Goal: Use online tool/utility: Utilize a website feature to perform a specific function

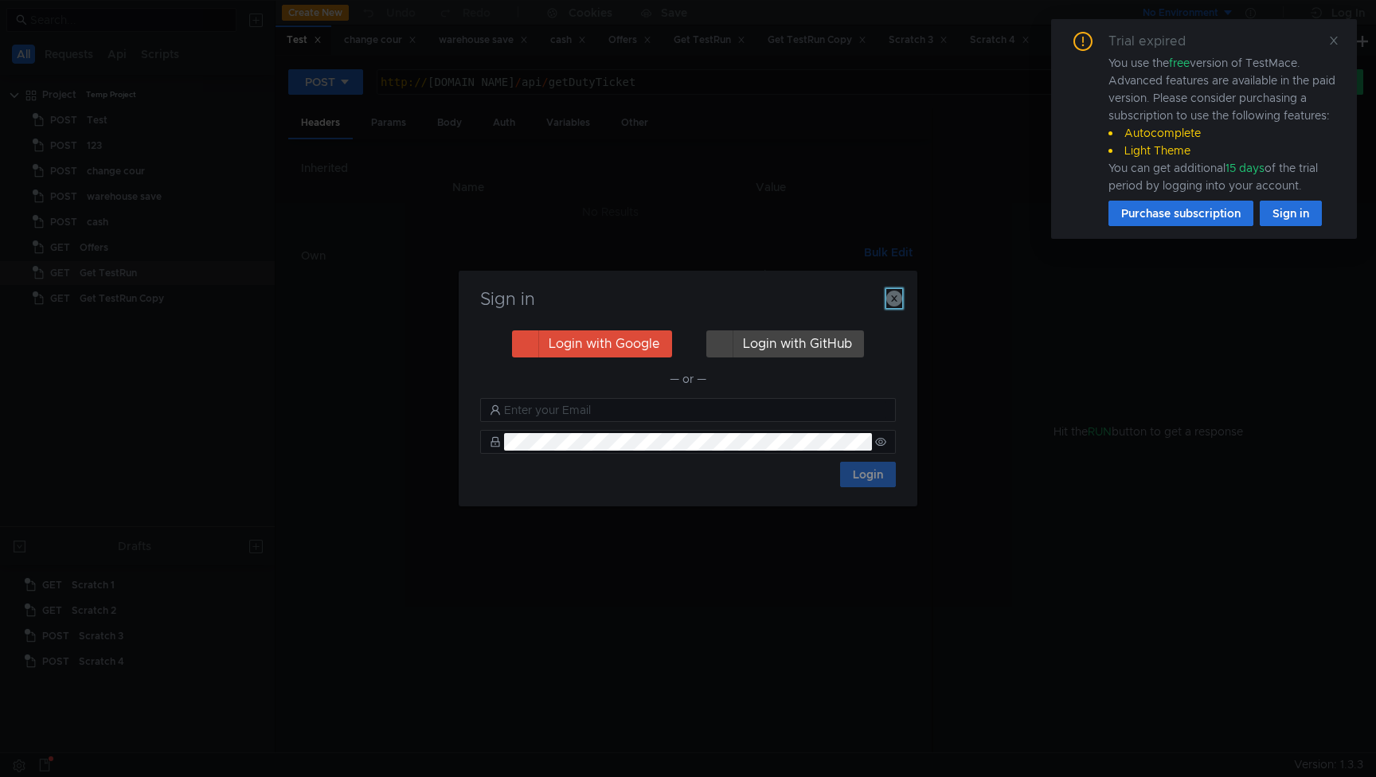
click at [887, 299] on icon "button" at bounding box center [894, 299] width 16 height 16
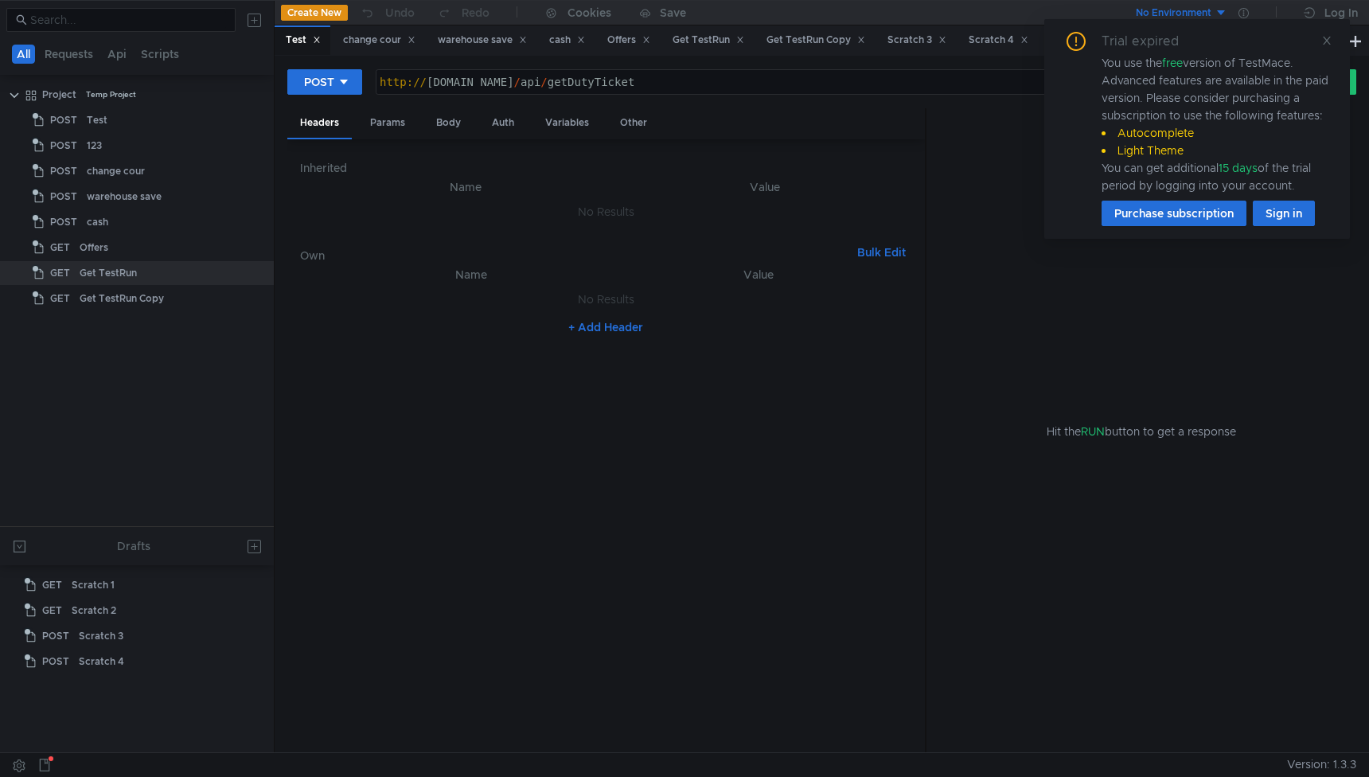
click at [887, 299] on td "No Results" at bounding box center [606, 299] width 612 height 30
click at [1329, 39] on div "Create New Scratch" at bounding box center [1279, 37] width 119 height 27
click at [711, 37] on div "Get TestRun" at bounding box center [709, 40] width 72 height 17
click at [1325, 40] on icon at bounding box center [1327, 41] width 8 height 8
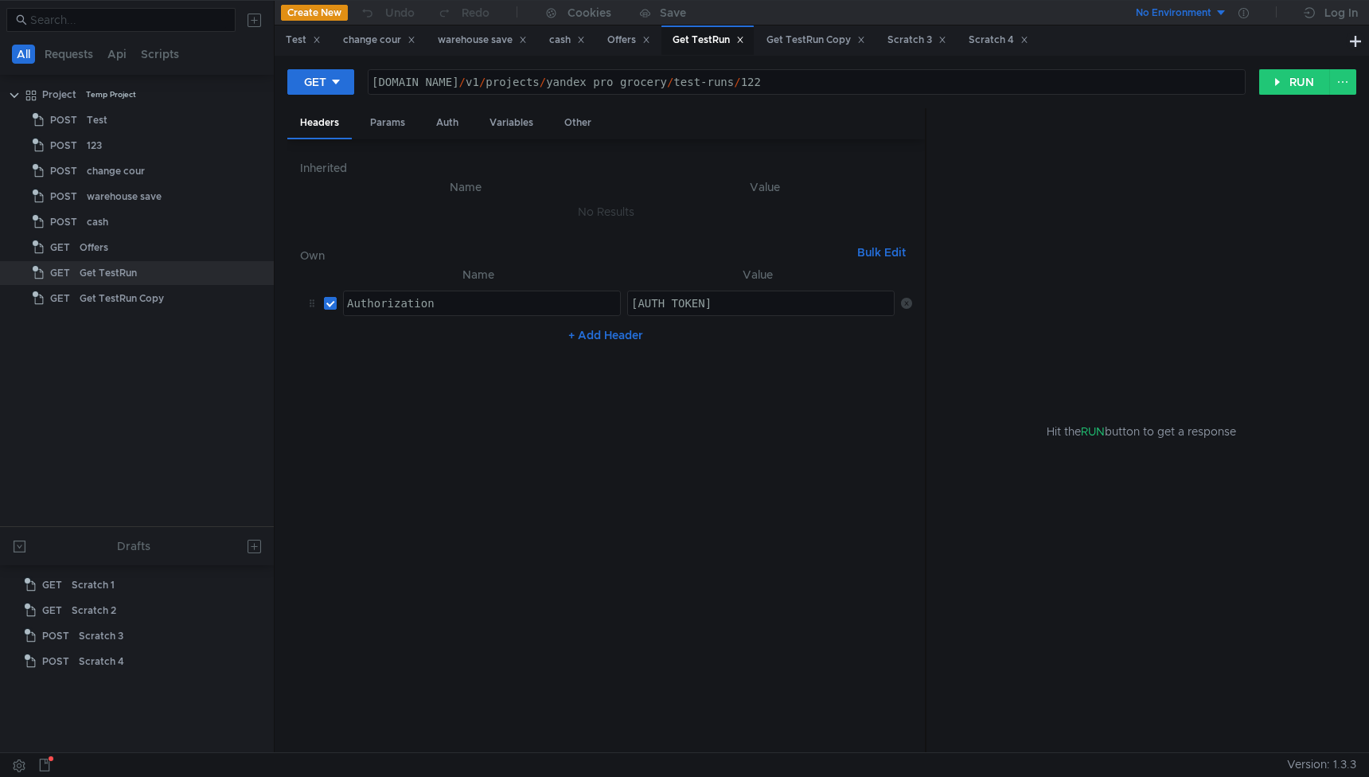
type textarea "[AUTH_TOKEN]"
drag, startPoint x: 667, startPoint y: 304, endPoint x: 1021, endPoint y: 307, distance: 354.3
click at [1021, 307] on as-split "Headers Params Auth Variables Other Inherited Name Value No Results Own Bulk Ed…" at bounding box center [821, 431] width 1069 height 646
click at [1296, 80] on button "RUN" at bounding box center [1294, 81] width 71 height 25
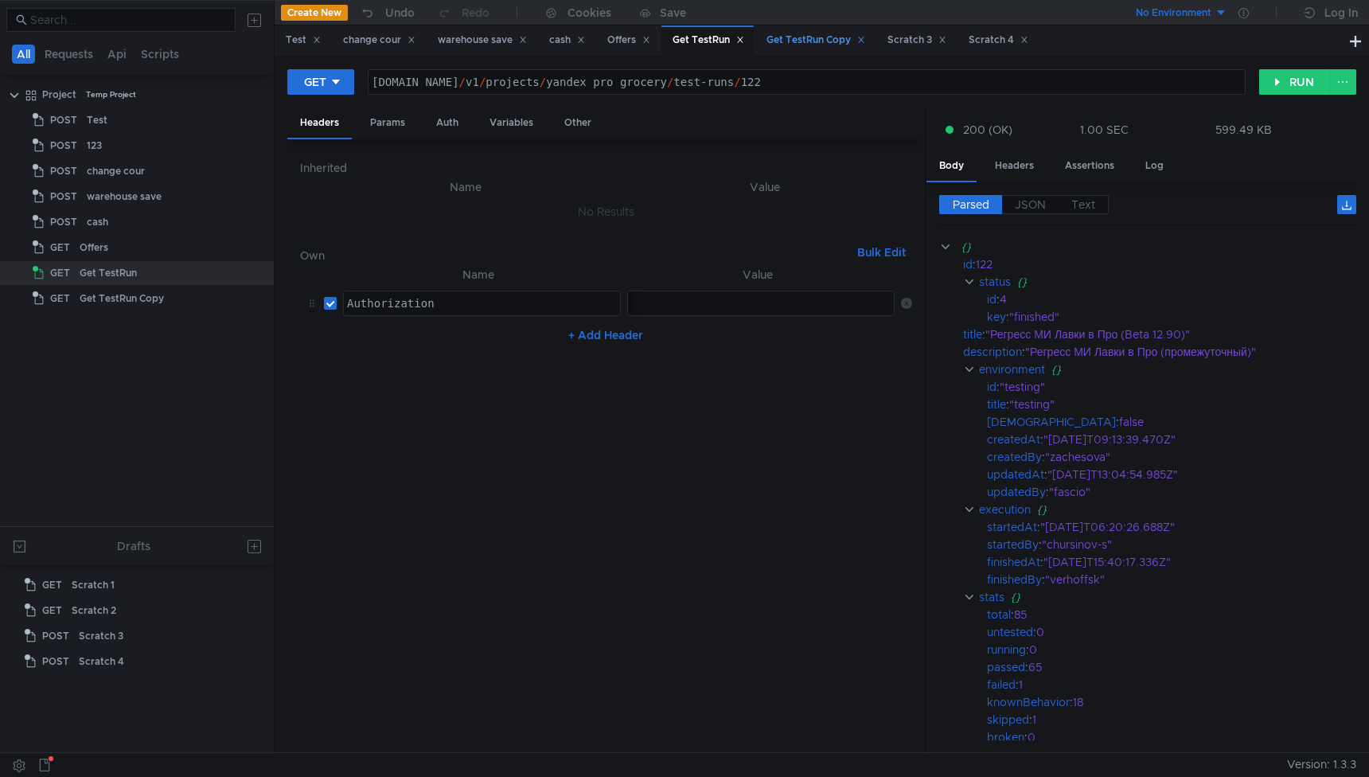
click at [815, 39] on div "Get TestRun Copy" at bounding box center [816, 40] width 99 height 17
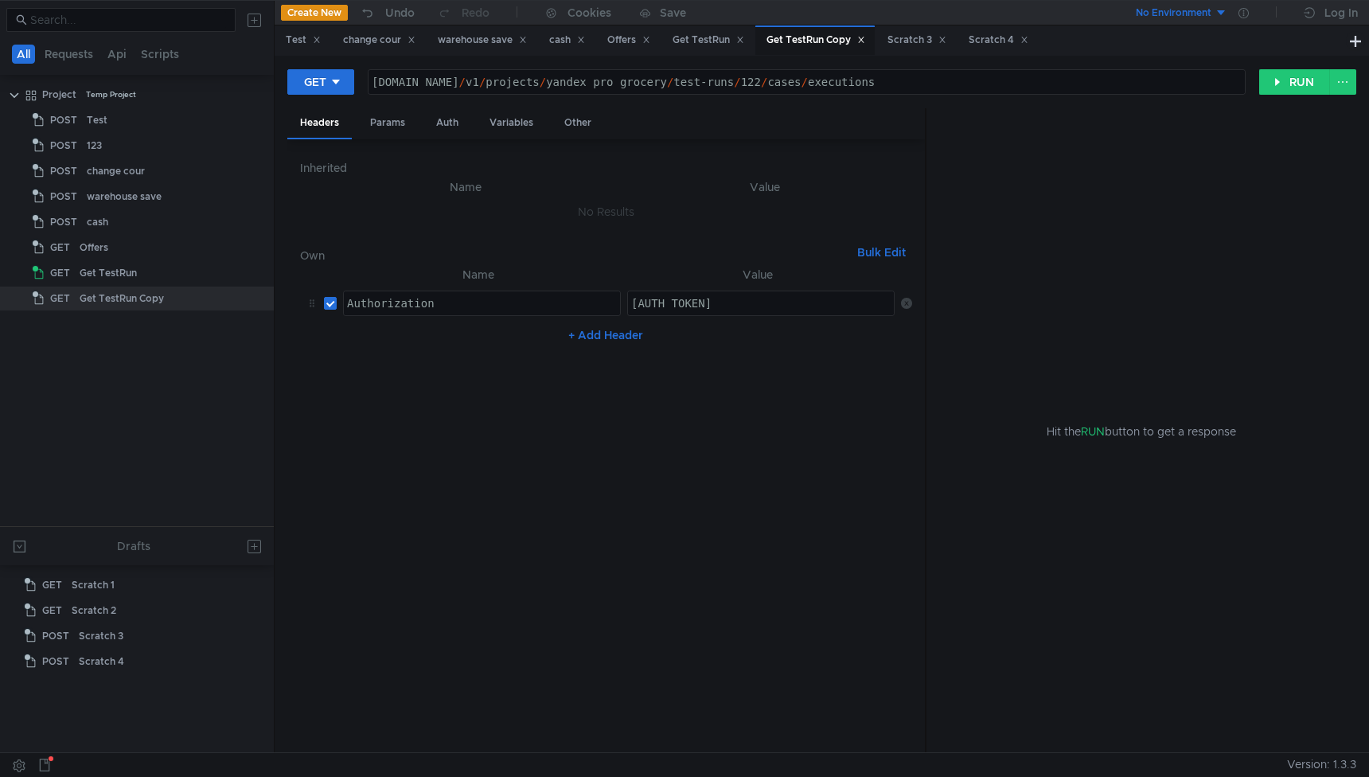
type textarea "[AUTH_TOKEN]"
drag, startPoint x: 668, startPoint y: 304, endPoint x: 1065, endPoint y: 318, distance: 397.5
click at [1065, 318] on as-split "Headers Params Auth Variables Other Inherited Name Value No Results Own Bulk Ed…" at bounding box center [821, 431] width 1069 height 646
drag, startPoint x: 941, startPoint y: 81, endPoint x: 764, endPoint y: 86, distance: 176.8
click at [764, 86] on div "api.tms.yandex-team.ru / v1 / projects / yandex_pro_grocery / test-runs / 122 /…" at bounding box center [807, 95] width 876 height 38
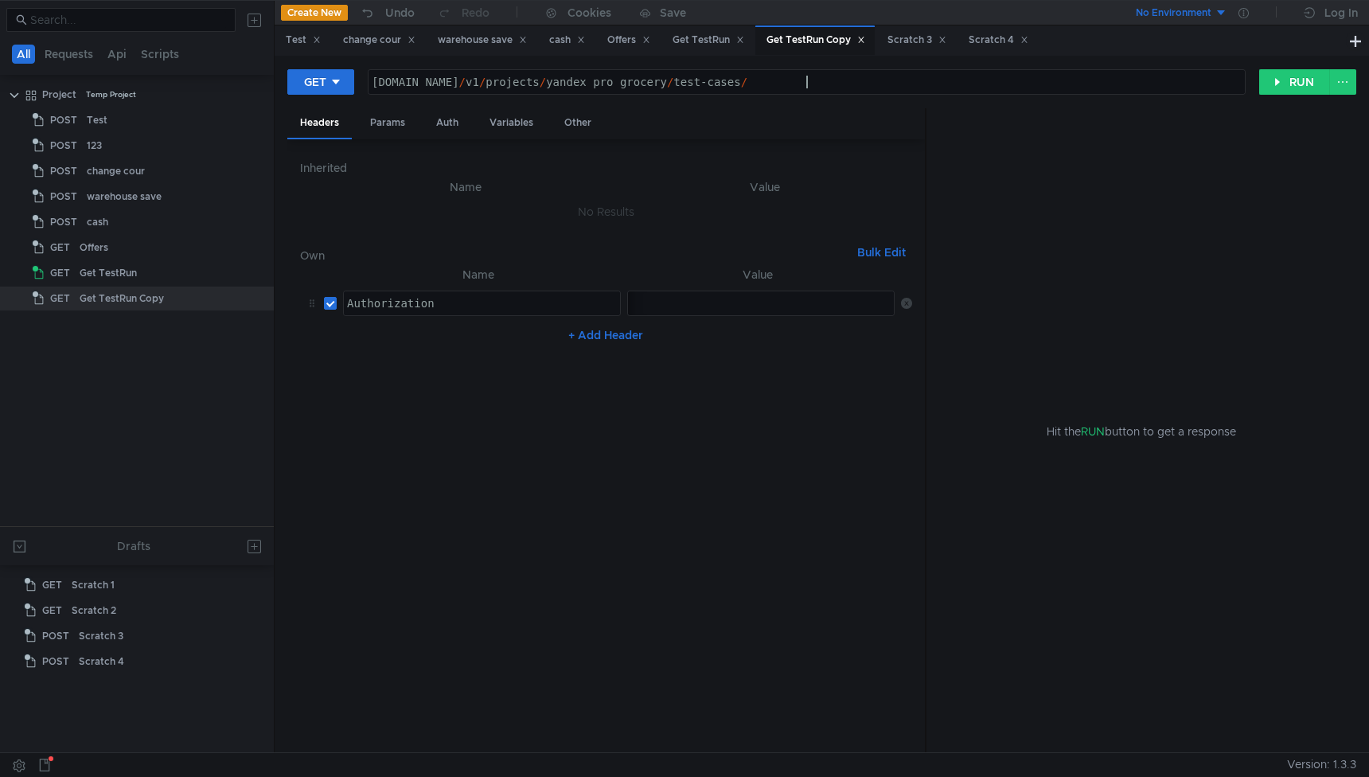
scroll to position [0, 31]
type textarea "[DOMAIN_NAME][URL]"
click at [1293, 78] on button "RUN" at bounding box center [1294, 81] width 71 height 25
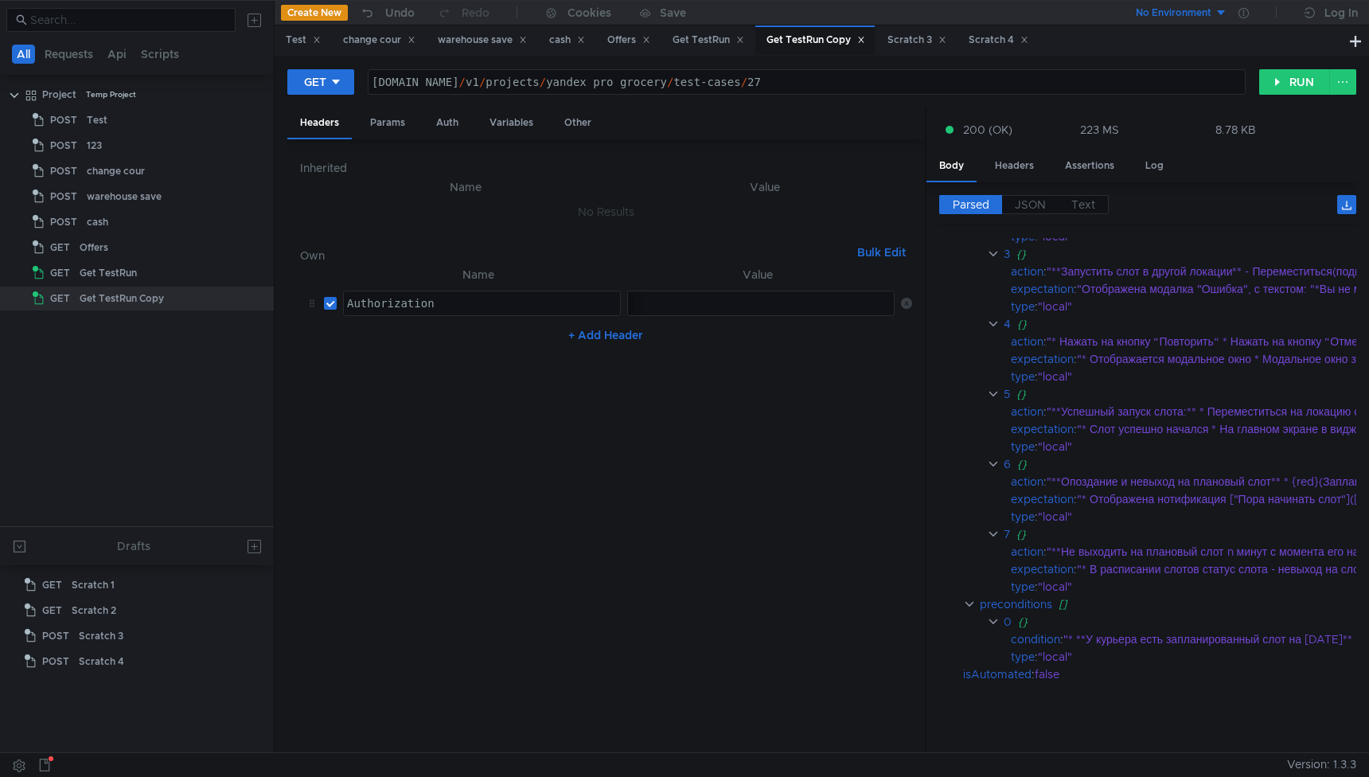
scroll to position [975, 0]
click at [1353, 198] on button at bounding box center [1346, 204] width 19 height 19
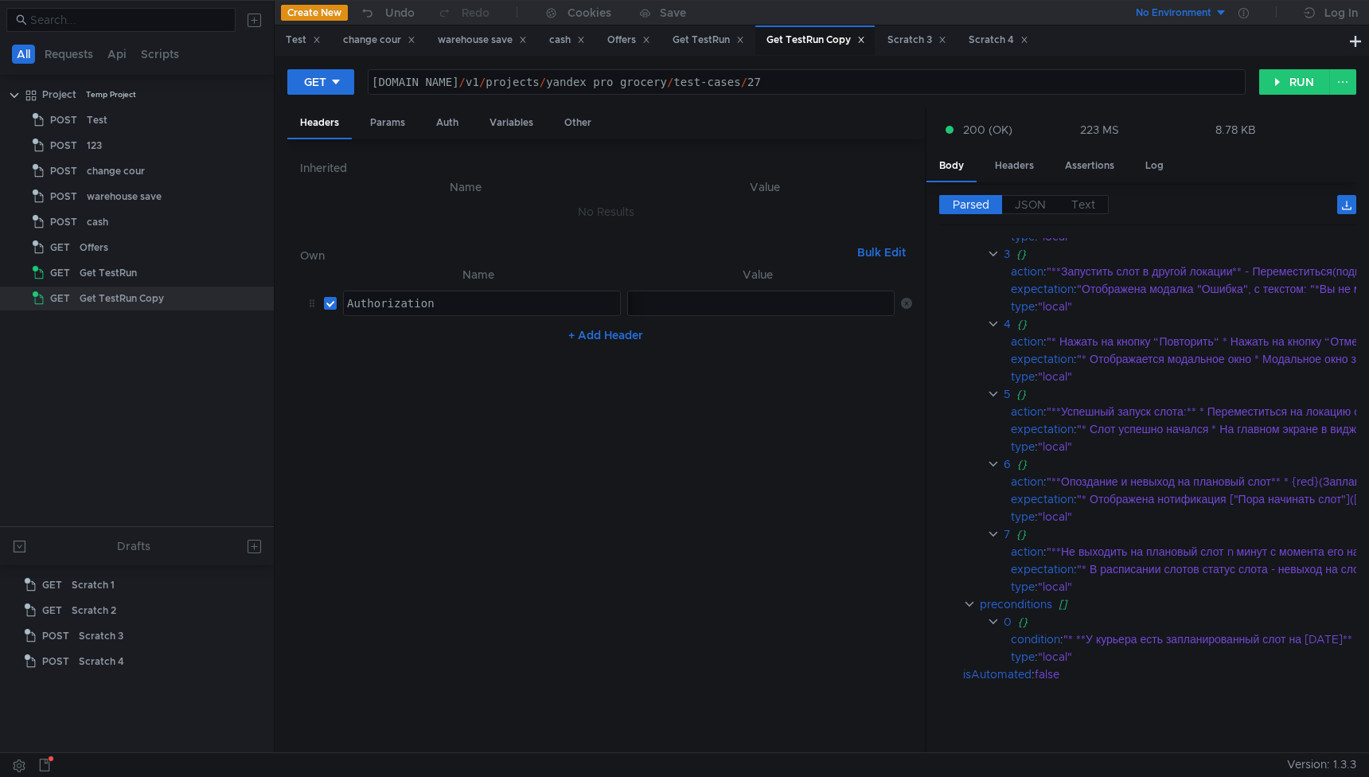
click at [841, 92] on div "api.tms.yandex-team.ru / v1 / projects / yandex_pro_grocery / test-cases / 27" at bounding box center [807, 95] width 876 height 38
click at [832, 134] on div "Headers Params Auth Variables Other" at bounding box center [606, 123] width 638 height 31
click at [1039, 209] on span "JSON" at bounding box center [1030, 204] width 31 height 14
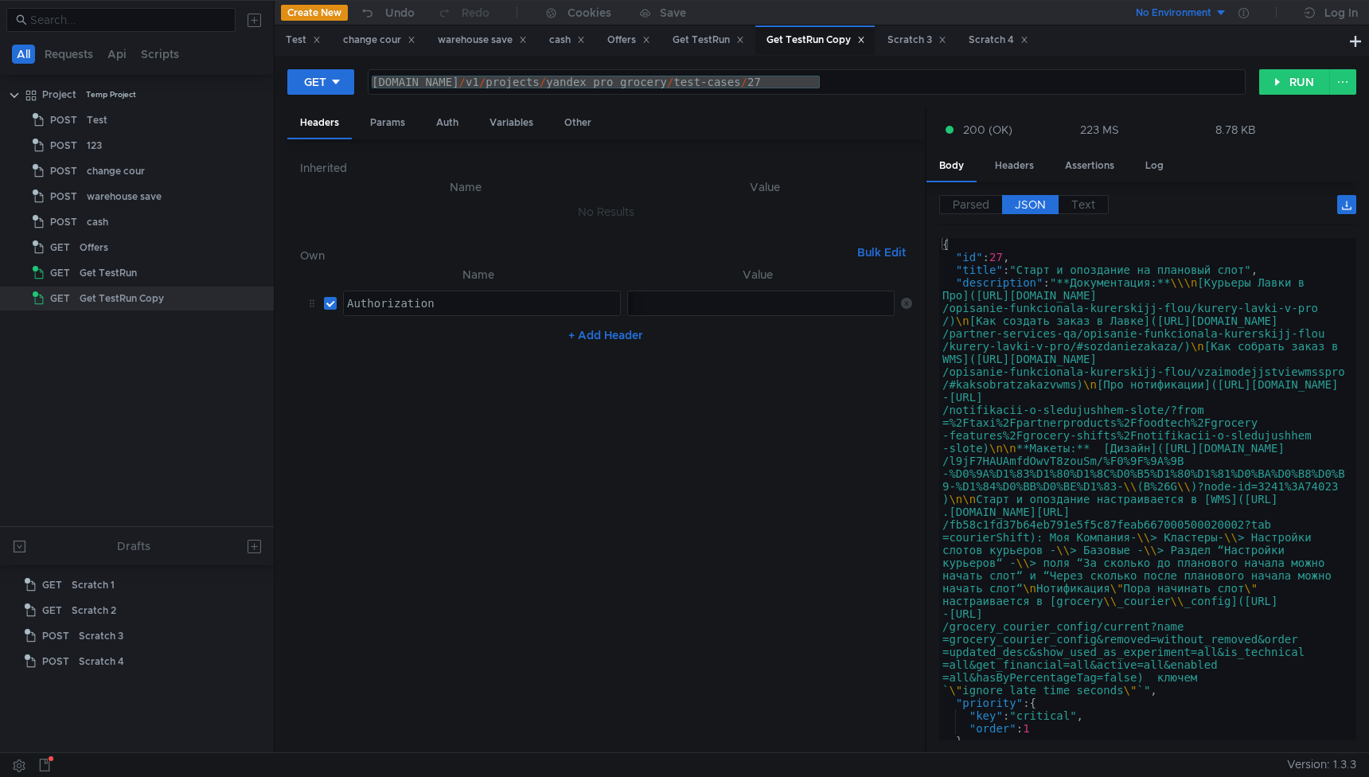
type textarea ""description": "**Документация:** \\\n[Курьеры Лавки в Про](https://wiki.yandex…"
click at [1045, 365] on div "{ "id" : 27 , "title" : "Старт и опоздание на плановый слот" , "description" : …" at bounding box center [1144, 502] width 411 height 528
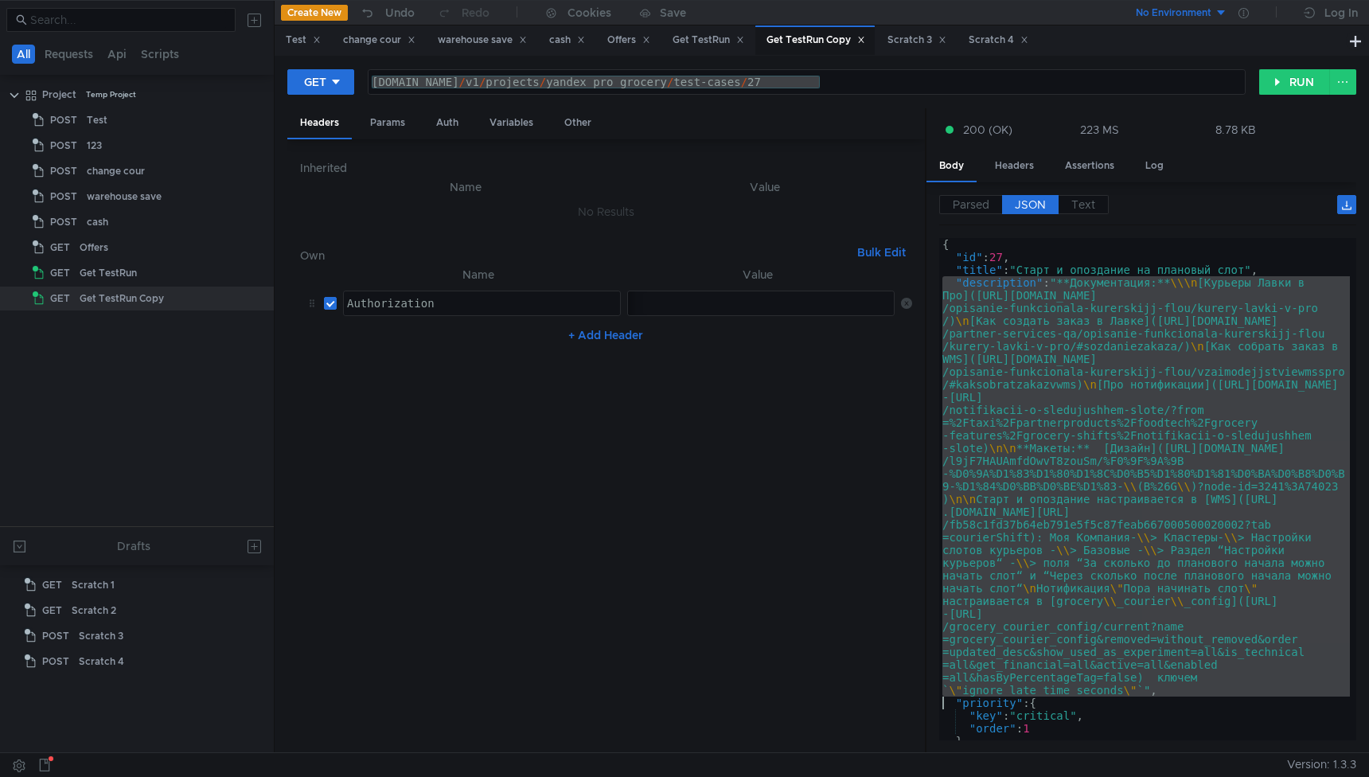
click at [1045, 365] on div "{ "id" : 27 , "title" : "Старт и опоздание на плановый слот" , "description" : …" at bounding box center [1144, 502] width 411 height 528
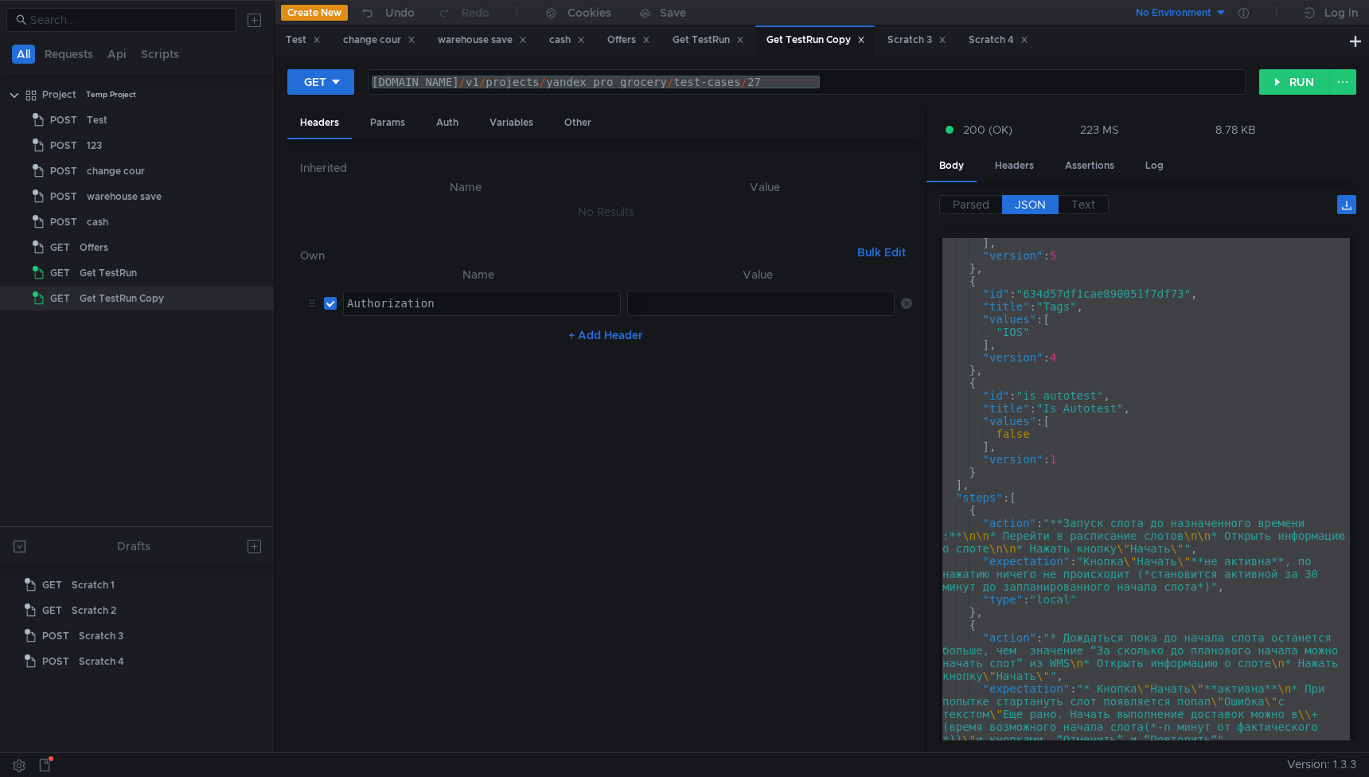
scroll to position [801, 0]
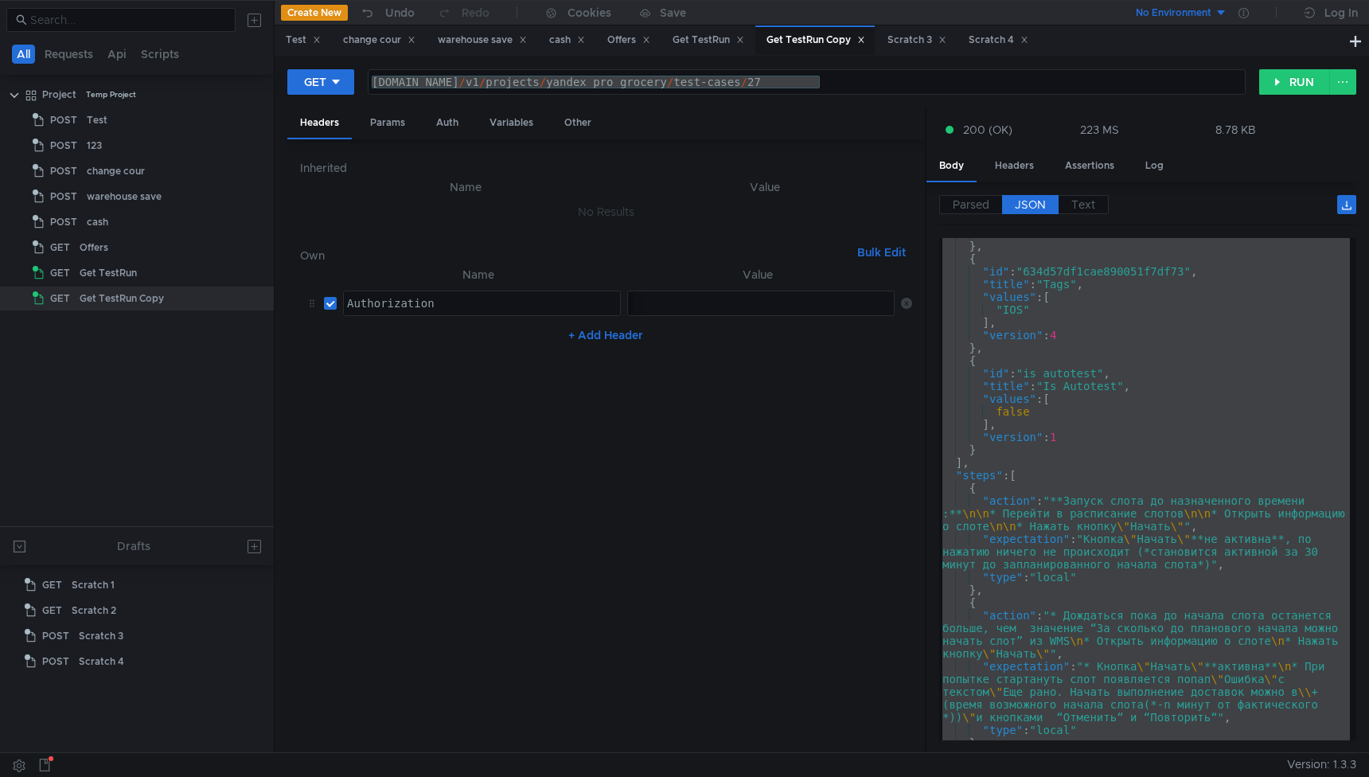
click at [960, 478] on div ""version" : 5 } , { "id" : "634d57df1cae890051f7df73" , "title" : "Tags" , "val…" at bounding box center [1144, 491] width 411 height 528
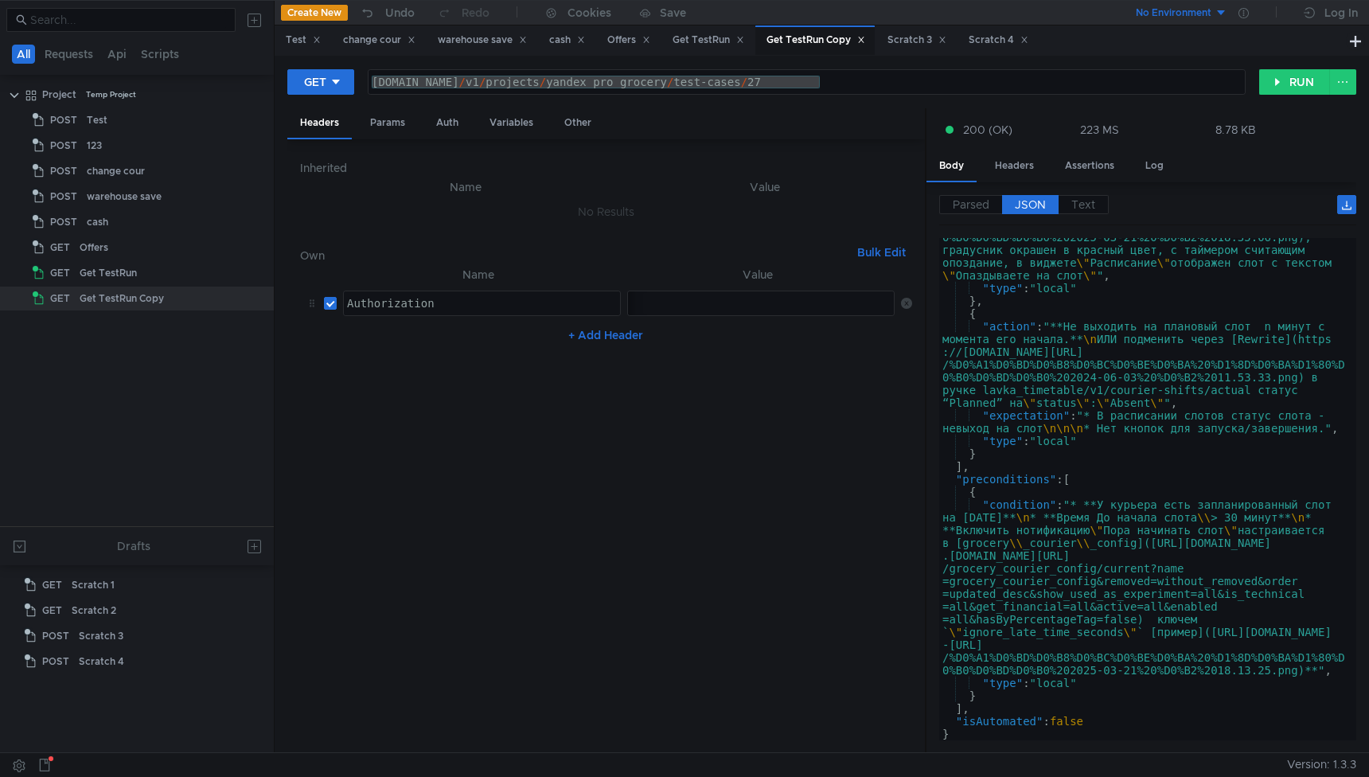
scroll to position [1969, 0]
click at [974, 708] on div ""expectation" : "* Отображена нотификация [ \" Пора начинать слот \" ](https://…" at bounding box center [1144, 449] width 411 height 693
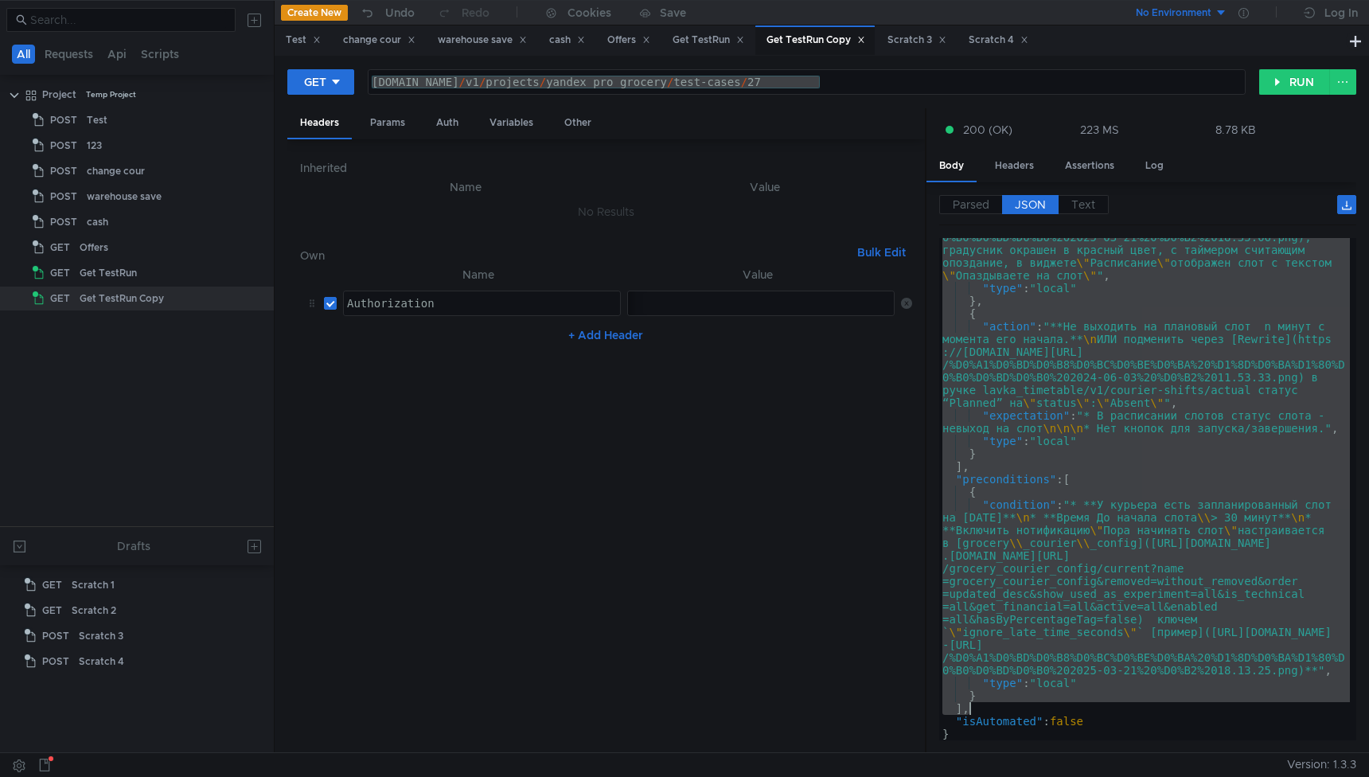
click at [1173, 427] on div ""expectation" : "* Отображена нотификация [ \" Пора начинать слот \" ](https://…" at bounding box center [1144, 449] width 411 height 693
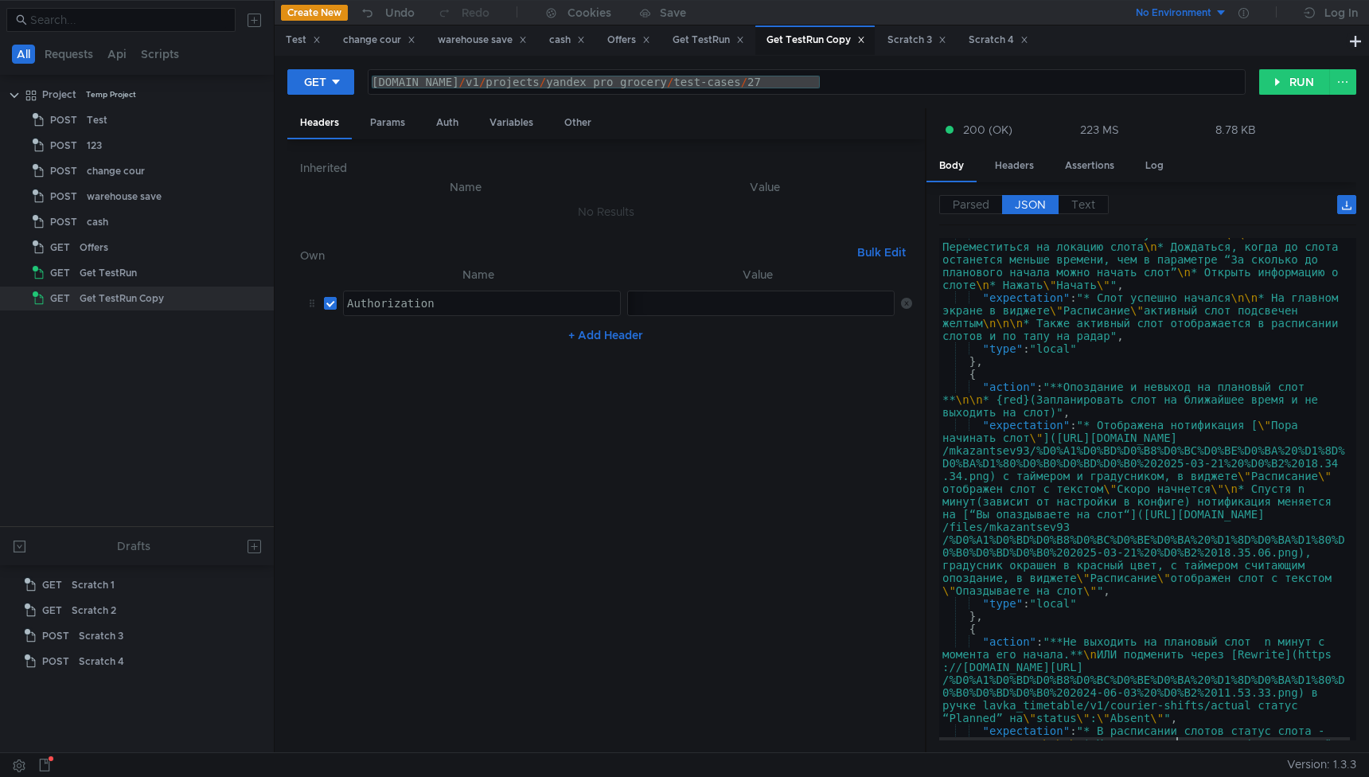
scroll to position [1656, 0]
click at [1040, 614] on div ""action" : "**Успешный запуск слота:** \n\n * Переместиться на локацию слота \n…" at bounding box center [1144, 514] width 411 height 579
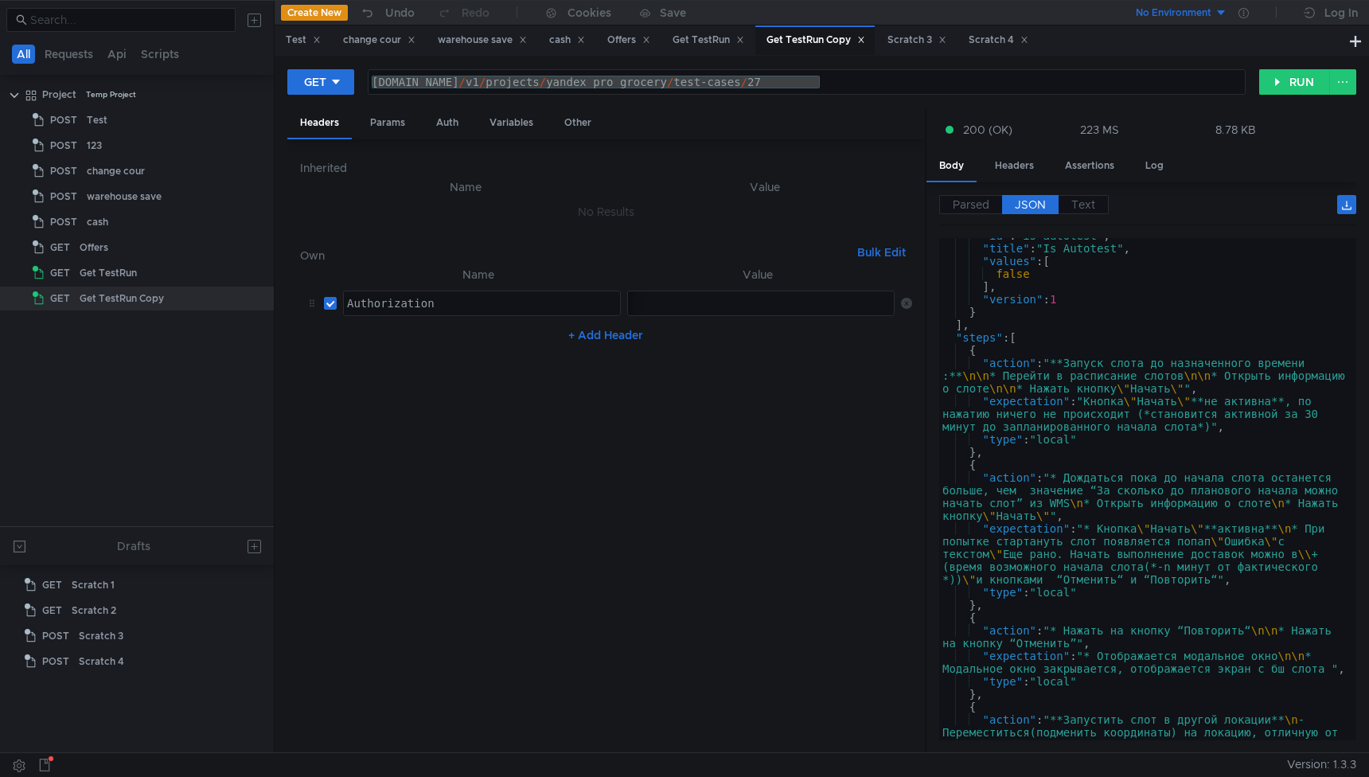
scroll to position [939, 0]
click at [1017, 338] on div ""id" : "is_autotest" , "title" : "Is Autotest" , "values" : [ false ] , "versio…" at bounding box center [1144, 505] width 411 height 553
type textarea ""steps": [ {"
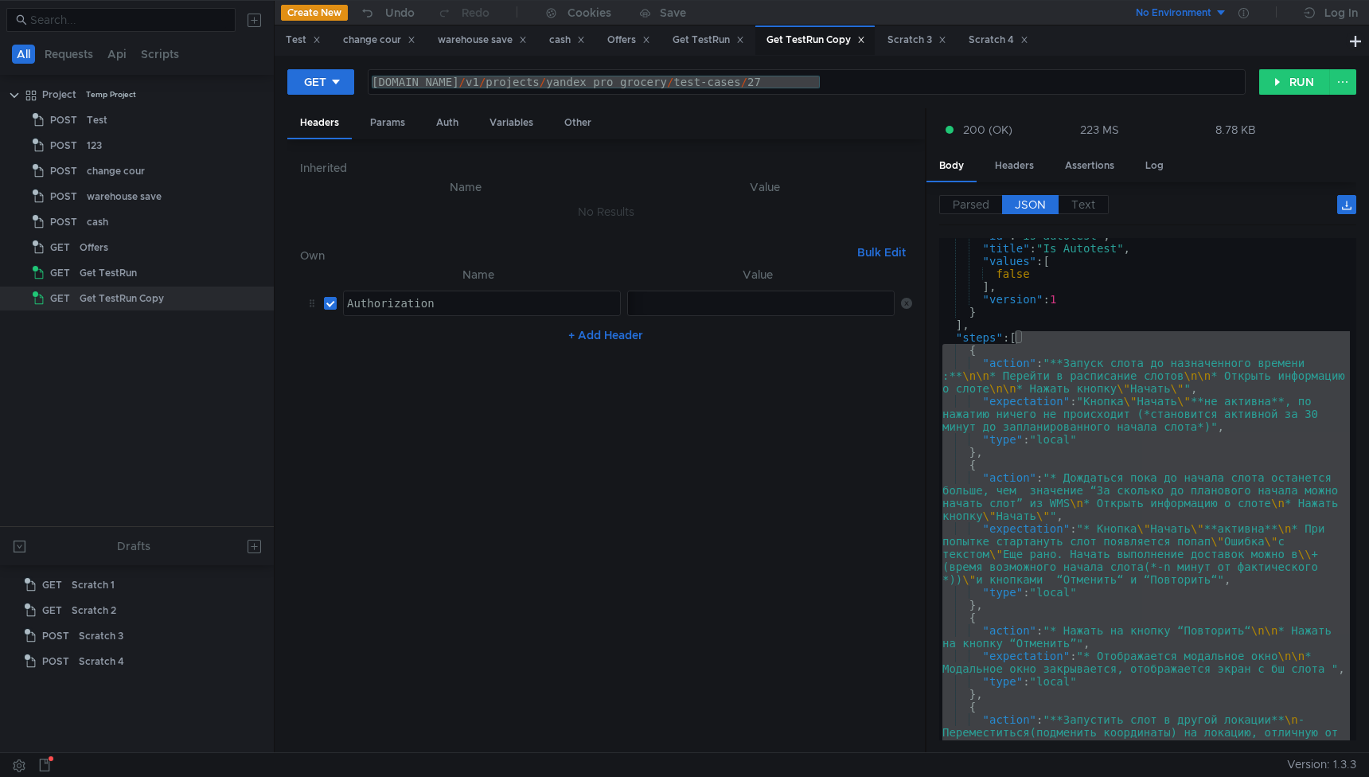
scroll to position [939, 0]
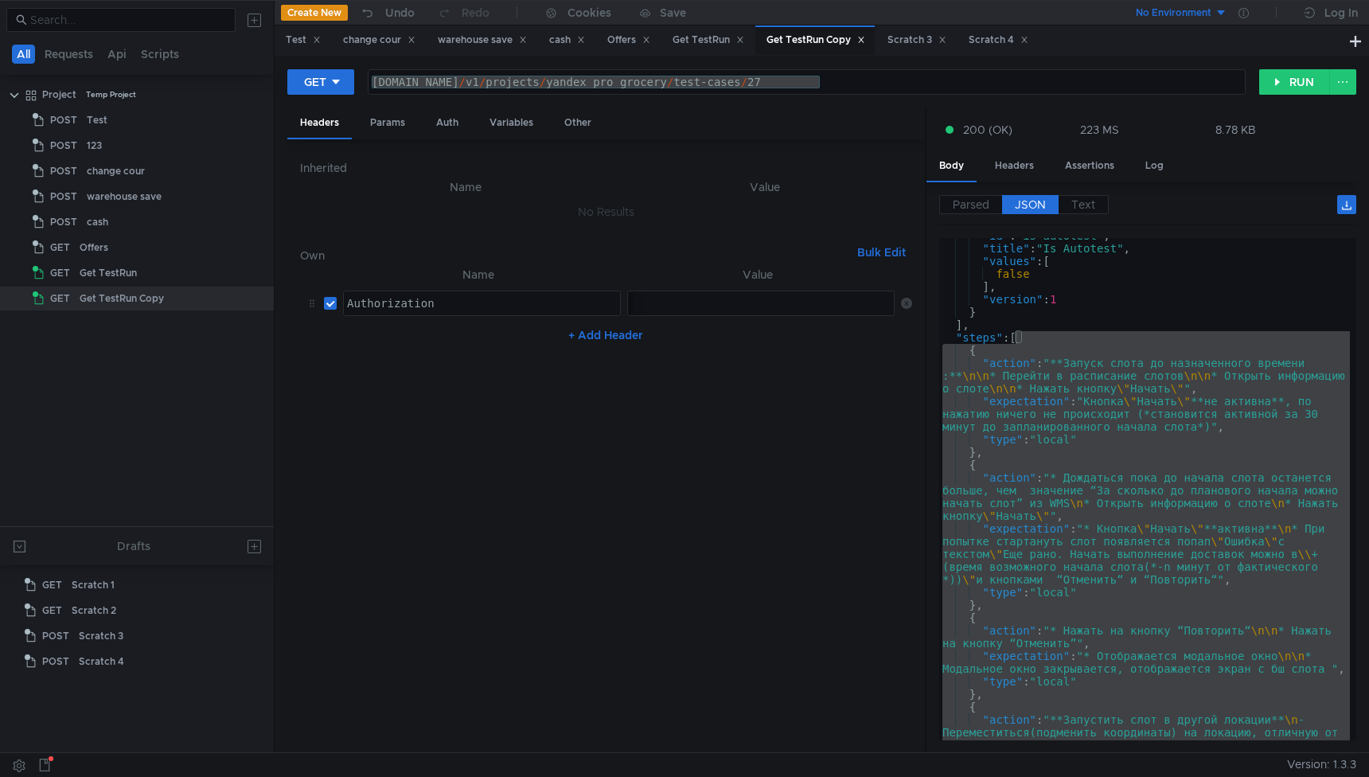
scroll to position [939, 0]
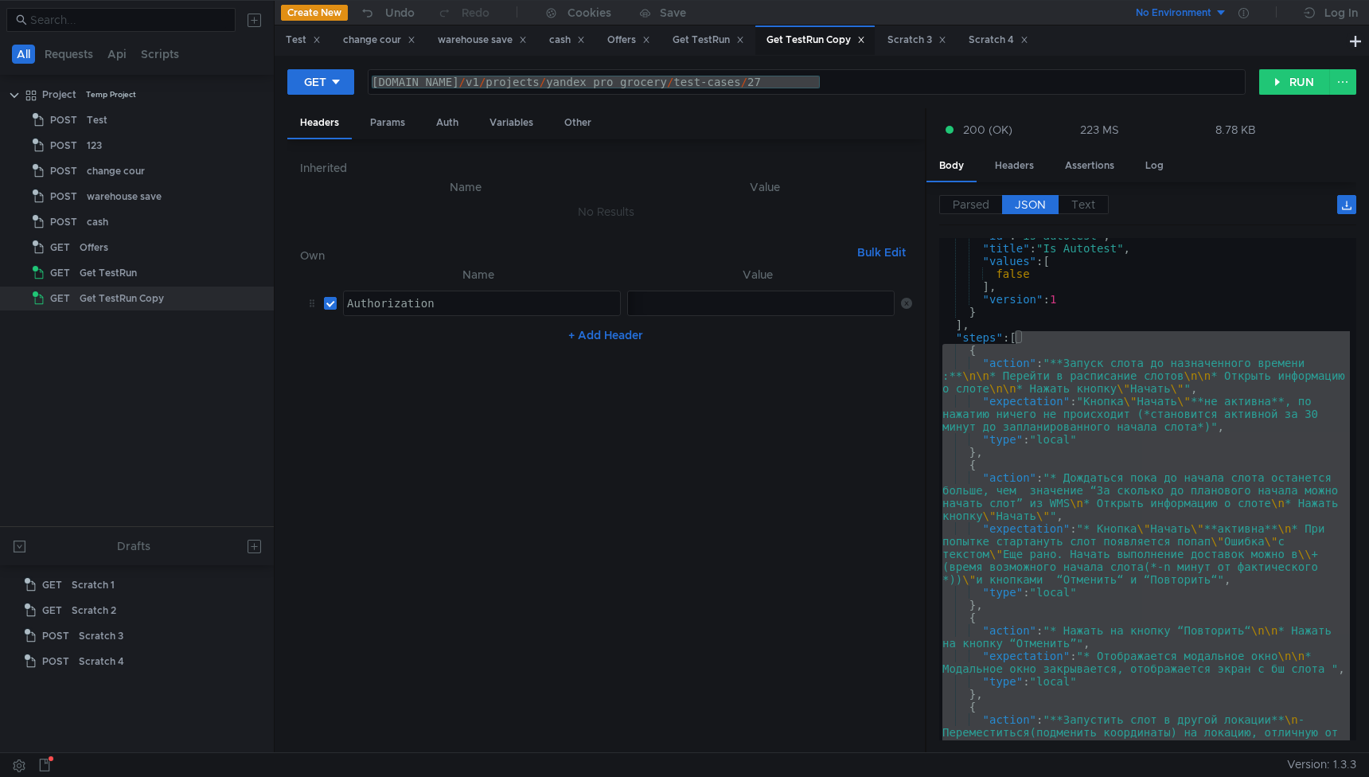
scroll to position [939, 0]
